Goal: Task Accomplishment & Management: Use online tool/utility

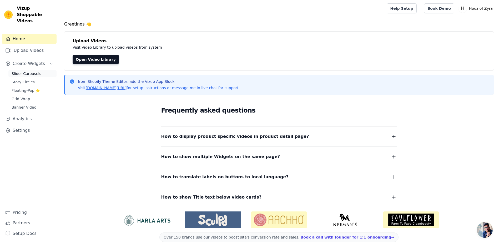
click at [27, 71] on span "Slider Carousels" at bounding box center [27, 73] width 30 height 5
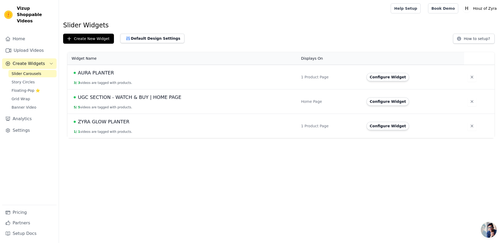
click at [110, 74] on span "AURA PLANTER" at bounding box center [96, 72] width 36 height 7
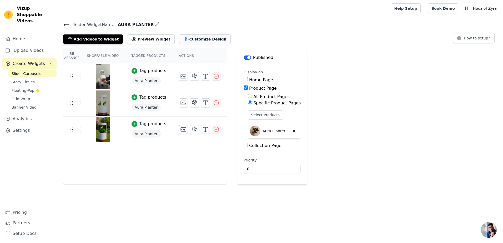
click at [187, 41] on button "Customize Design" at bounding box center [205, 38] width 52 height 9
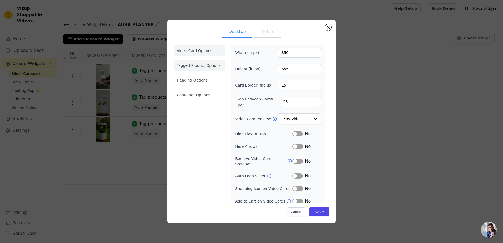
click at [206, 67] on li "Tagged Product Options" at bounding box center [200, 65] width 52 height 11
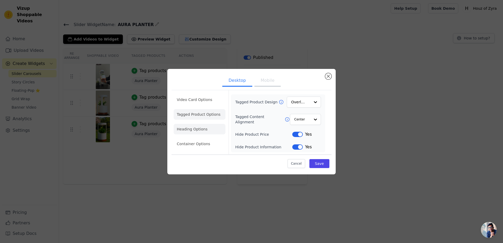
click at [195, 125] on li "Heading Options" at bounding box center [200, 129] width 52 height 11
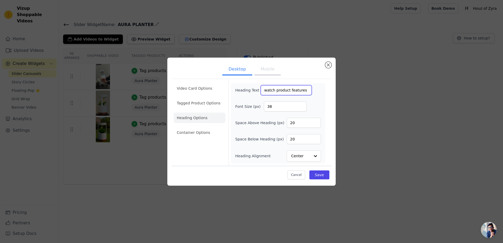
click at [270, 89] on input "watch product features" at bounding box center [286, 90] width 51 height 10
type input "Aura planter product features"
click at [320, 175] on button "Save" at bounding box center [319, 174] width 20 height 9
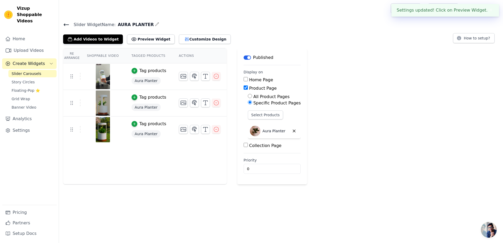
click at [31, 71] on span "Slider Carousels" at bounding box center [27, 73] width 30 height 5
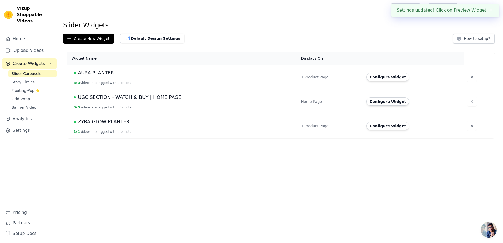
click at [95, 123] on span "ZYRA GLOW PLANTER" at bounding box center [104, 121] width 52 height 7
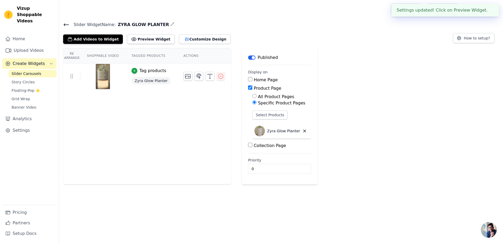
click at [192, 34] on div "Add Videos to Widget Preview Widget Customize Design" at bounding box center [149, 38] width 172 height 12
click at [192, 37] on button "Customize Design" at bounding box center [205, 38] width 52 height 9
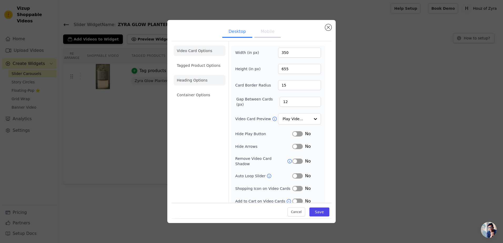
click at [197, 79] on li "Heading Options" at bounding box center [200, 80] width 52 height 11
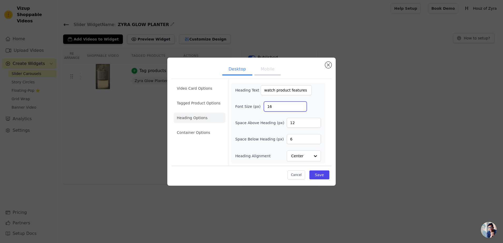
drag, startPoint x: 286, startPoint y: 107, endPoint x: 243, endPoint y: 107, distance: 43.1
click at [243, 107] on div "Font Size (px) 16" at bounding box center [278, 107] width 86 height 10
type input "38"
click at [267, 90] on input "watch product features" at bounding box center [286, 90] width 51 height 10
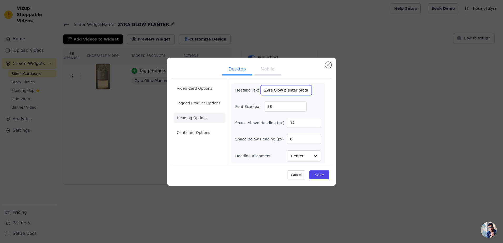
click at [272, 88] on input "Zyra Glow planter product features" at bounding box center [286, 90] width 51 height 10
type input "Zyra glow planter product features"
click at [323, 175] on button "Save" at bounding box center [319, 174] width 20 height 9
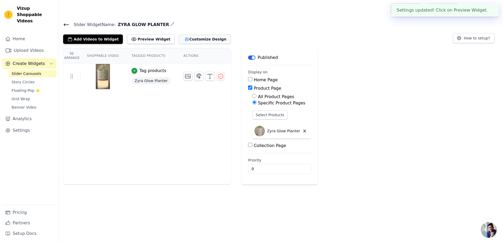
click at [193, 40] on button "Customize Design" at bounding box center [205, 38] width 52 height 9
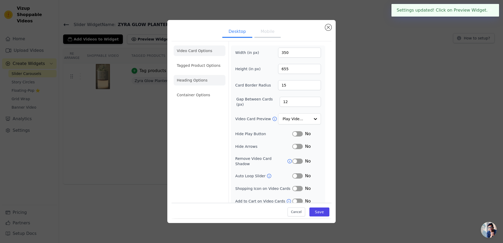
click at [191, 78] on li "Heading Options" at bounding box center [200, 80] width 52 height 11
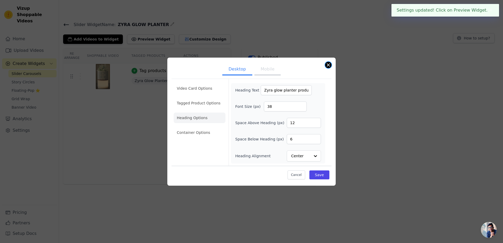
click at [328, 64] on button "Close modal" at bounding box center [328, 65] width 6 height 6
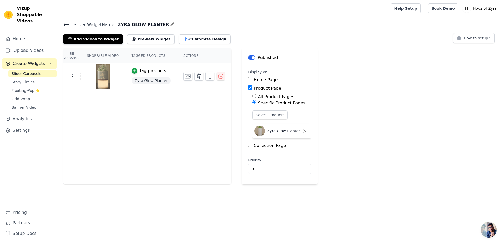
click at [37, 70] on link "Slider Carousels" at bounding box center [32, 73] width 48 height 7
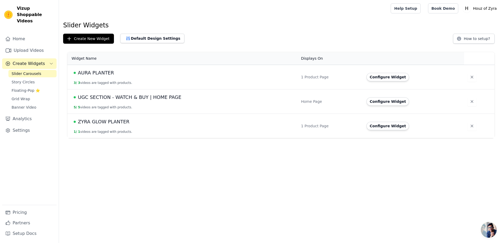
click at [85, 69] on td "AURA PLANTER 3 / 3 videos are tagged with products." at bounding box center [182, 77] width 230 height 24
click at [87, 70] on span "AURA PLANTER" at bounding box center [96, 72] width 36 height 7
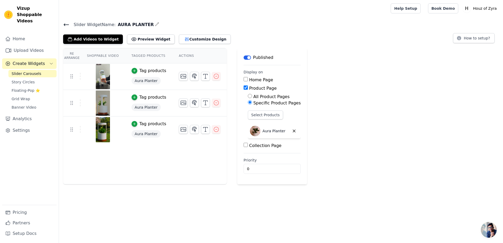
click at [185, 34] on div "Add Videos to Widget Preview Widget Customize Design" at bounding box center [149, 38] width 172 height 12
click at [184, 36] on button "Customize Design" at bounding box center [205, 38] width 52 height 9
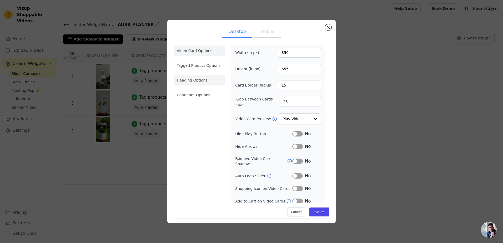
click at [196, 84] on li "Heading Options" at bounding box center [200, 80] width 52 height 11
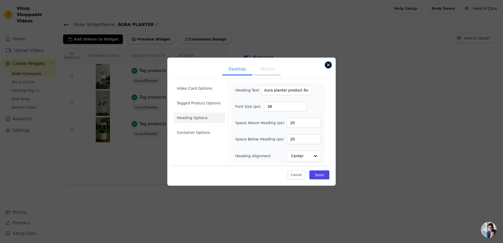
click at [330, 65] on button "Close modal" at bounding box center [328, 65] width 6 height 6
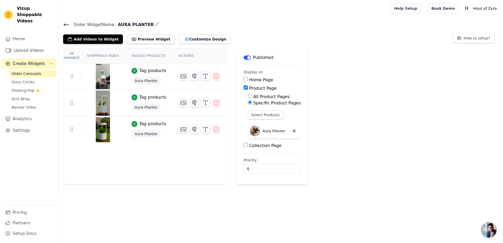
click at [28, 71] on span "Slider Carousels" at bounding box center [27, 73] width 30 height 5
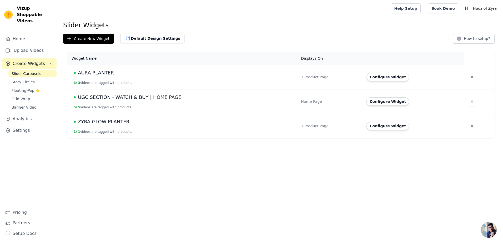
click at [103, 119] on span "ZYRA GLOW PLANTER" at bounding box center [104, 121] width 52 height 7
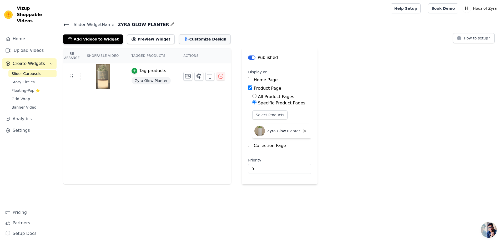
click at [182, 40] on button "Customize Design" at bounding box center [205, 38] width 52 height 9
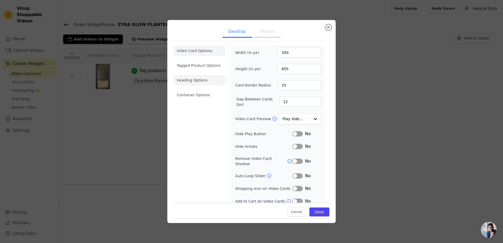
click at [203, 81] on li "Heading Options" at bounding box center [200, 80] width 52 height 11
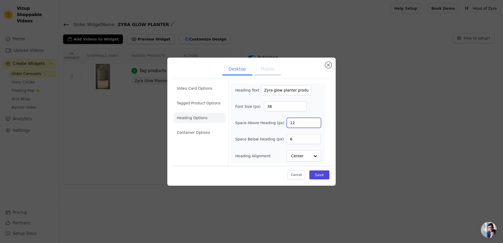
drag, startPoint x: 300, startPoint y: 123, endPoint x: 278, endPoint y: 125, distance: 22.0
click at [279, 125] on div "Space Above Heading (px) 12" at bounding box center [278, 123] width 86 height 10
type input "20"
click at [319, 173] on button "Save" at bounding box center [319, 174] width 20 height 9
